Goal: Task Accomplishment & Management: Use online tool/utility

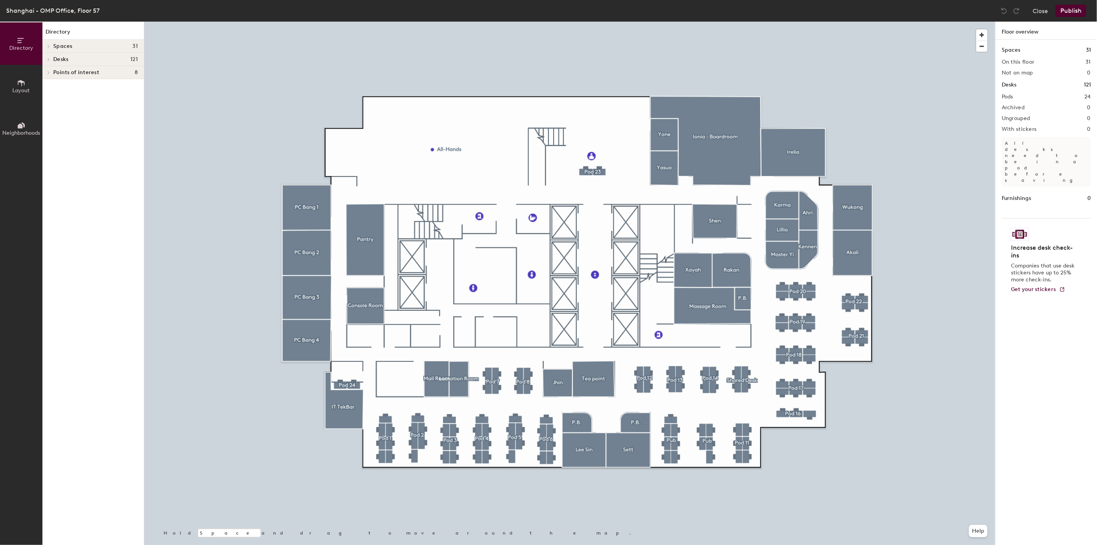
click at [780, 22] on div at bounding box center [569, 22] width 851 height 0
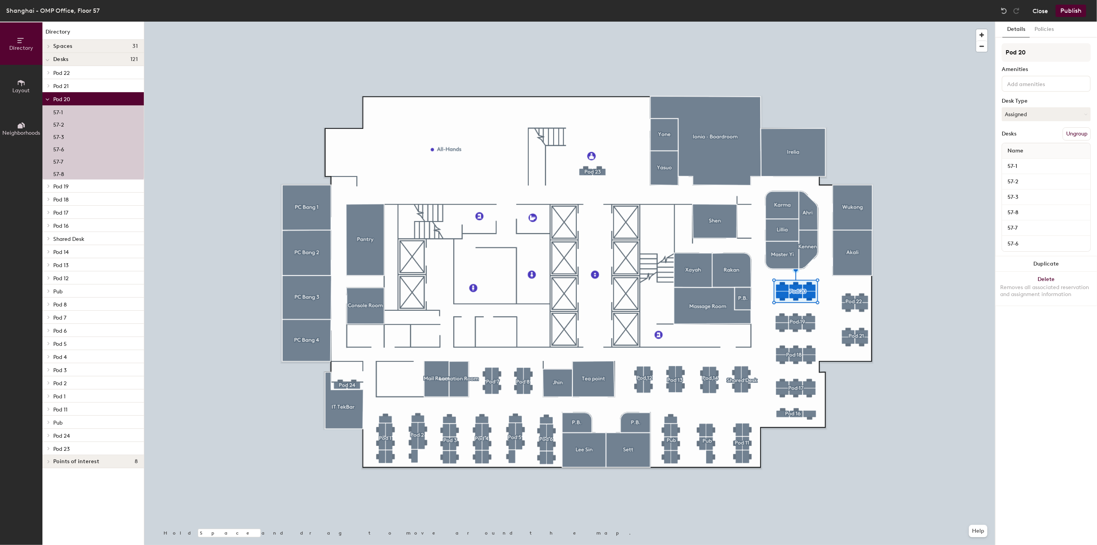
click at [1040, 12] on button "Close" at bounding box center [1040, 11] width 15 height 12
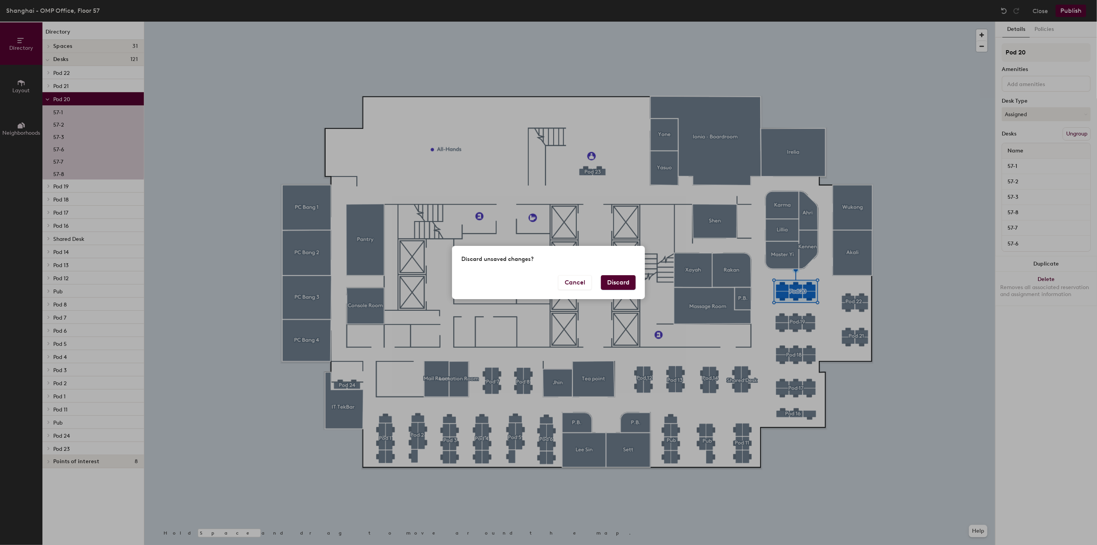
click at [617, 282] on button "Discard" at bounding box center [618, 282] width 35 height 15
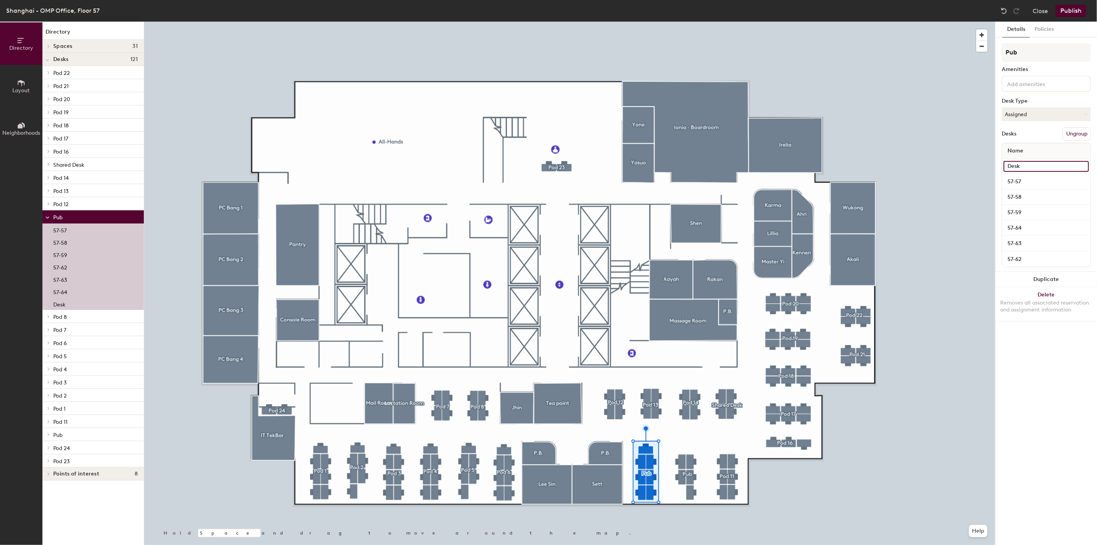
click at [1029, 167] on input "Desk" at bounding box center [1046, 166] width 85 height 11
click at [1022, 132] on div "Desks Ungroup" at bounding box center [1046, 133] width 89 height 13
